Goal: Find specific page/section: Find specific page/section

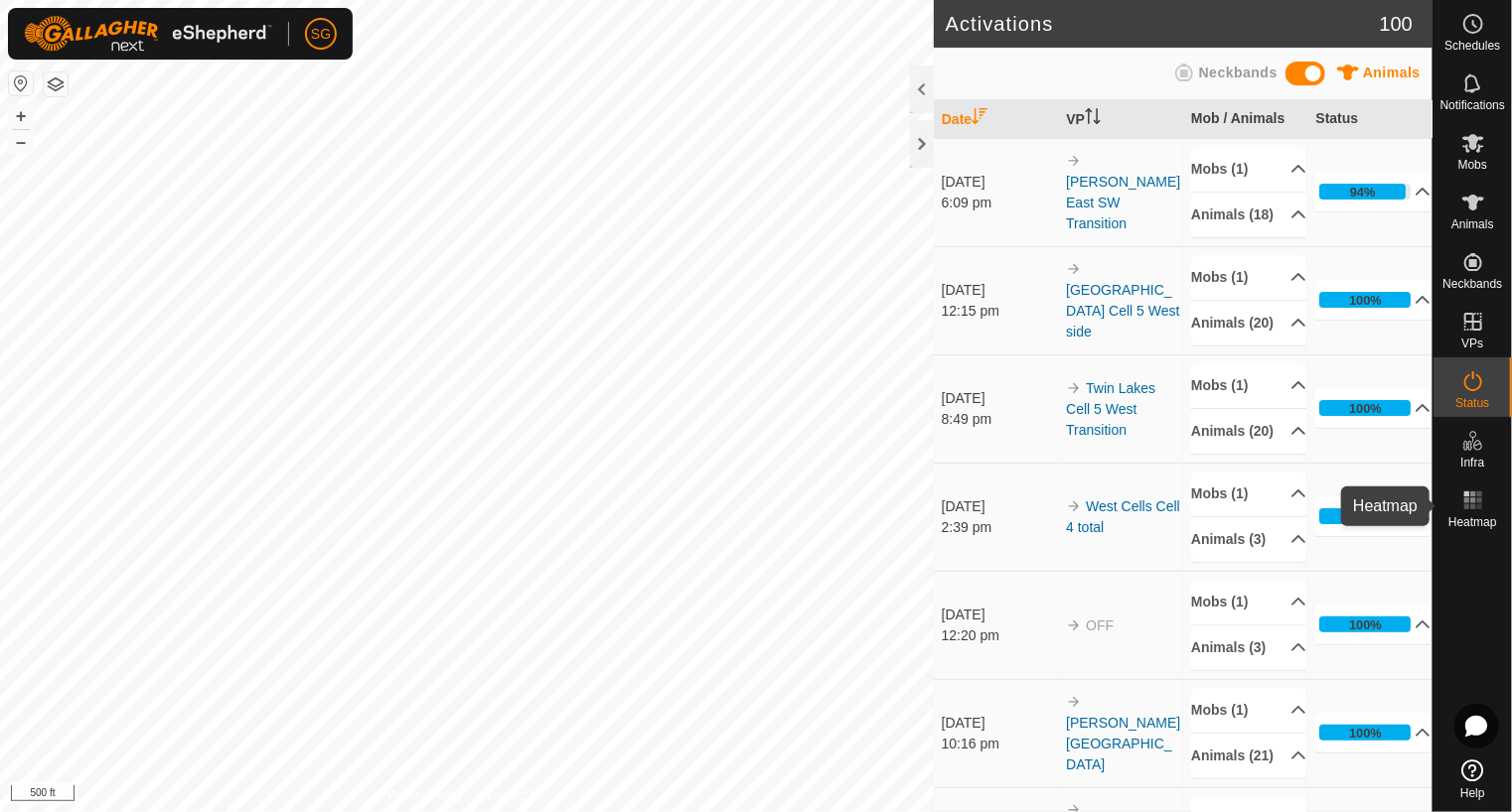
click at [1475, 495] on icon at bounding box center [1473, 501] width 24 height 24
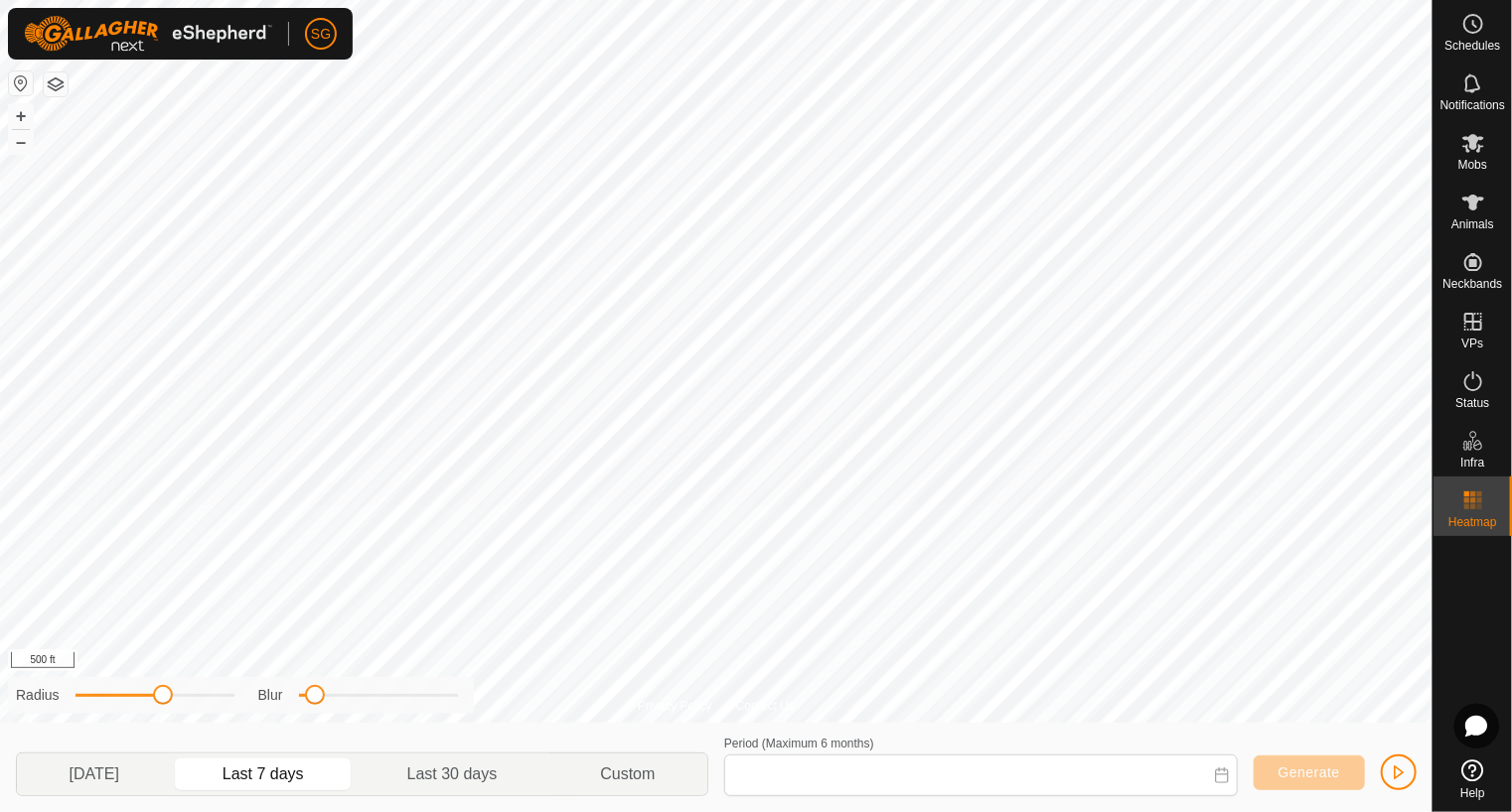
type input "[DATE] - [DATE]"
